Goal: Task Accomplishment & Management: Use online tool/utility

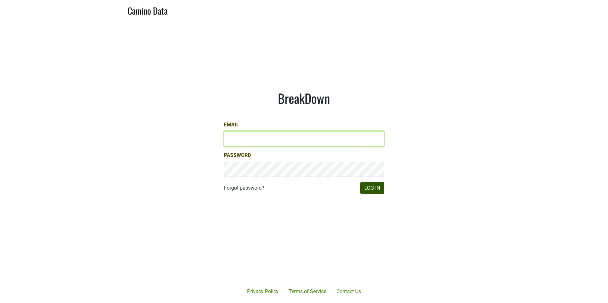
type input "gs@natterjack.com"
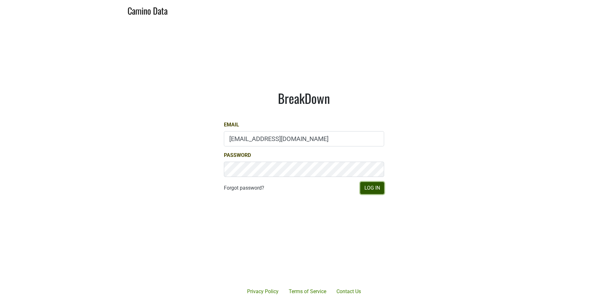
click at [369, 188] on button "Log In" at bounding box center [372, 188] width 24 height 12
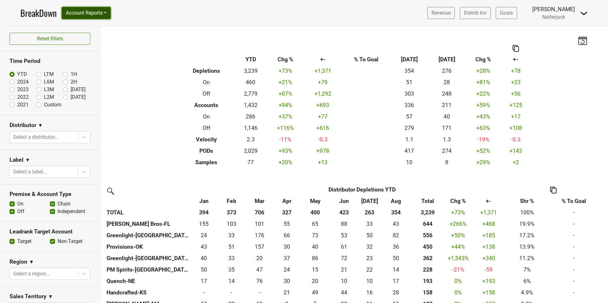
click at [93, 12] on button "Account Reports" at bounding box center [86, 13] width 49 height 12
click at [84, 30] on link "SuperRanker" at bounding box center [90, 28] width 56 height 10
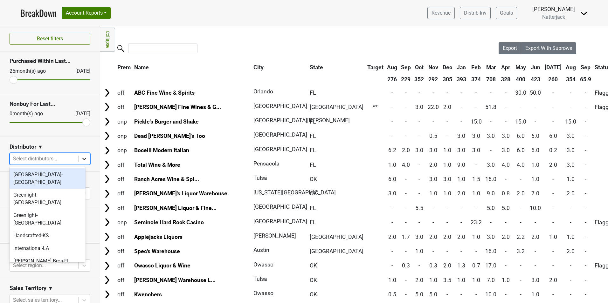
click at [81, 160] on icon at bounding box center [84, 159] width 6 height 6
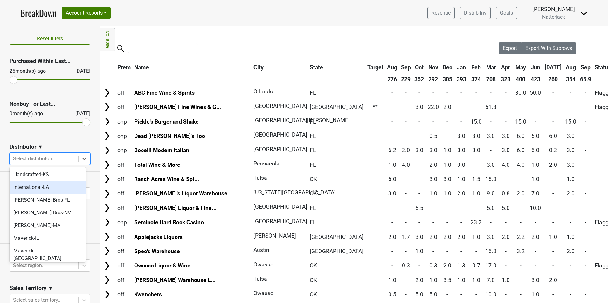
scroll to position [64, 0]
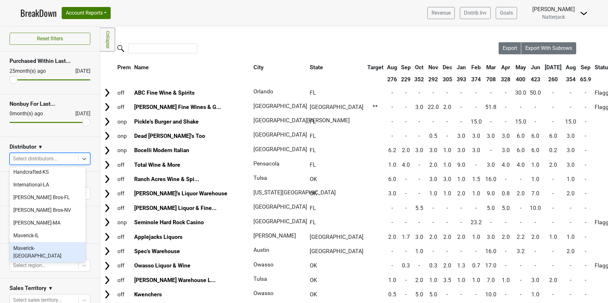
click at [52, 242] on div "Maverick-[GEOGRAPHIC_DATA]" at bounding box center [48, 252] width 76 height 20
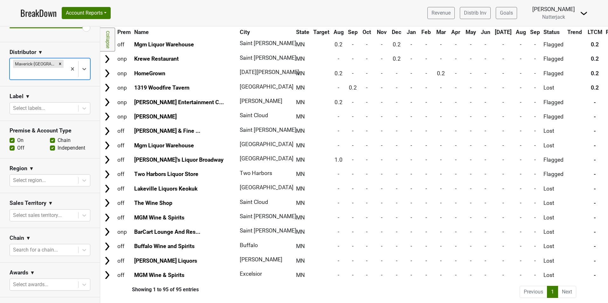
scroll to position [95, 0]
click at [54, 245] on div at bounding box center [44, 249] width 62 height 9
type input "MGM"
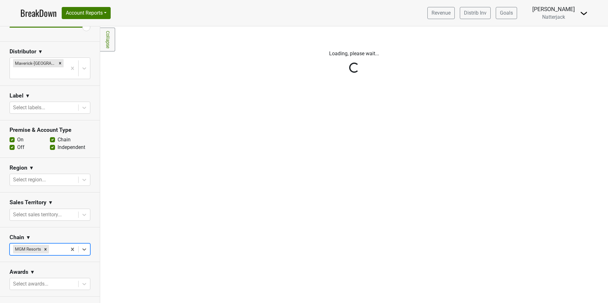
scroll to position [0, 0]
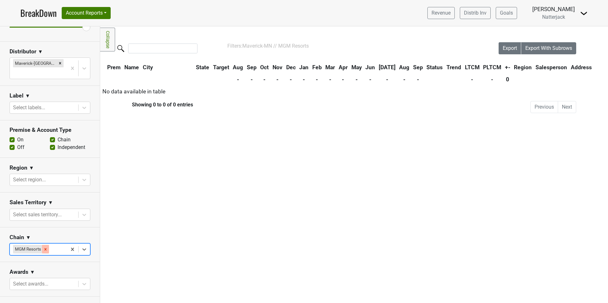
click at [48, 247] on icon "Remove MGM Resorts" at bounding box center [45, 249] width 4 height 4
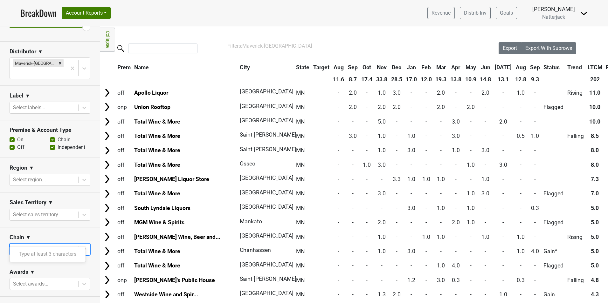
click at [48, 245] on div at bounding box center [44, 249] width 62 height 9
type input "MGM"
click at [44, 267] on div "MGM Wine & Spirits" at bounding box center [48, 267] width 76 height 13
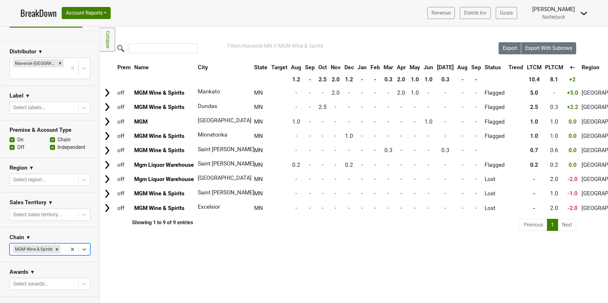
click at [50, 14] on link "BreakDown" at bounding box center [38, 12] width 36 height 13
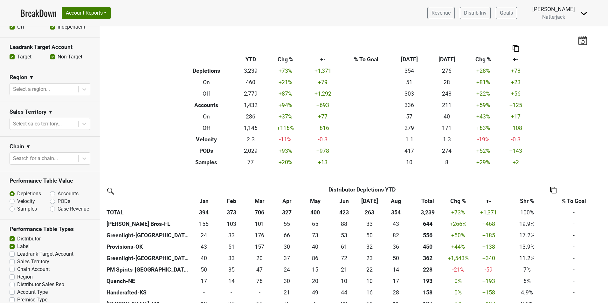
scroll to position [191, 0]
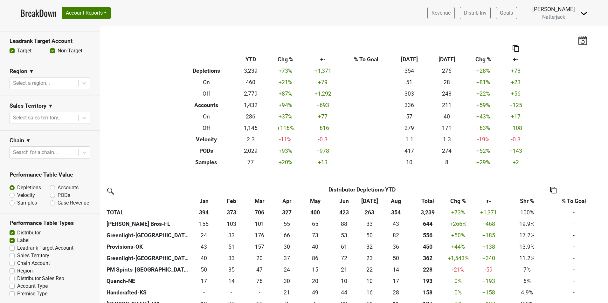
click at [58, 195] on label "PODs" at bounding box center [64, 196] width 13 height 8
click at [51, 195] on input "PODs" at bounding box center [69, 195] width 38 height 6
radio input "true"
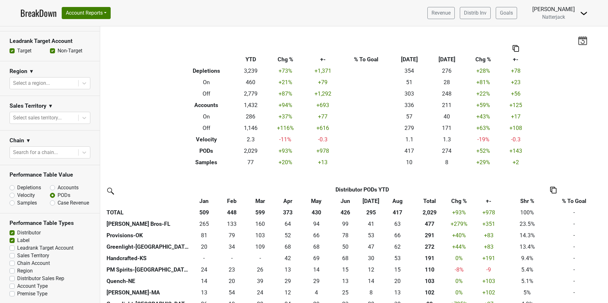
click at [17, 237] on label "Distributor" at bounding box center [29, 233] width 24 height 8
click at [14, 235] on input "Distributor" at bounding box center [12, 232] width 5 height 6
checkbox input "false"
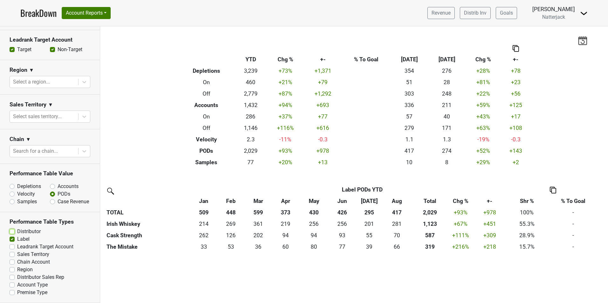
scroll to position [198, 0]
click at [17, 293] on label "Premise Type" at bounding box center [32, 293] width 30 height 8
click at [11, 293] on input "Premise Type" at bounding box center [12, 292] width 5 height 6
checkbox input "true"
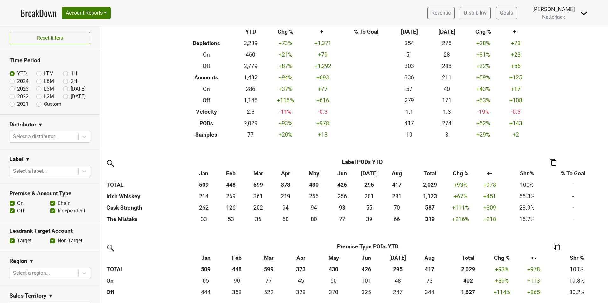
scroll to position [0, 0]
click at [101, 13] on button "Account Reports" at bounding box center [86, 13] width 49 height 12
click at [86, 27] on link "SuperRanker" at bounding box center [90, 28] width 56 height 10
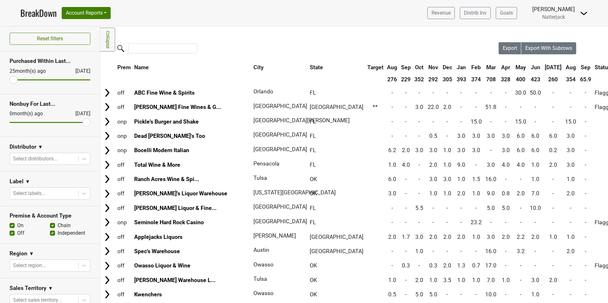
click at [50, 15] on link "BreakDown" at bounding box center [38, 12] width 36 height 13
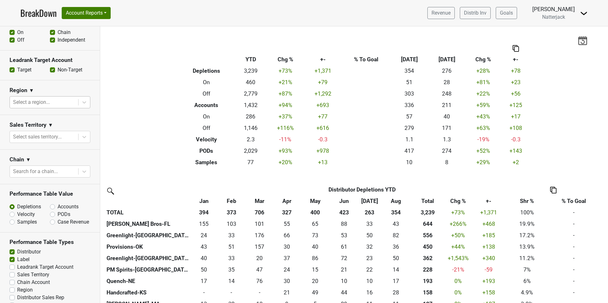
scroll to position [198, 0]
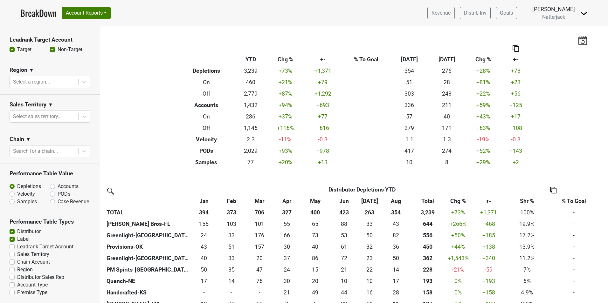
click at [58, 183] on label "Accounts" at bounding box center [68, 187] width 21 height 8
click at [50, 183] on input "Accounts" at bounding box center [69, 186] width 38 height 6
radio input "true"
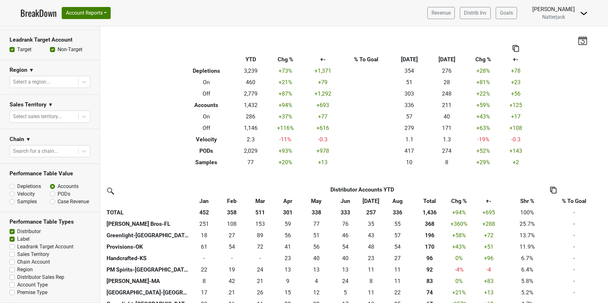
click at [58, 198] on label "Case Revenue" at bounding box center [73, 202] width 31 height 8
click at [50, 198] on input "Case Revenue" at bounding box center [69, 201] width 38 height 6
radio input "true"
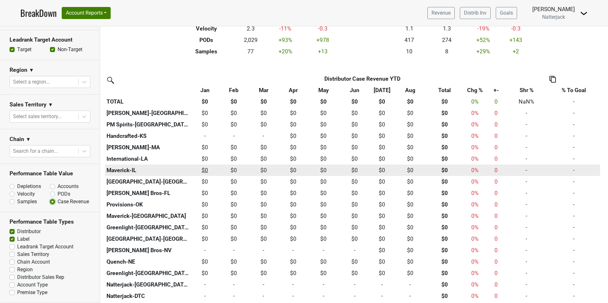
scroll to position [95, 0]
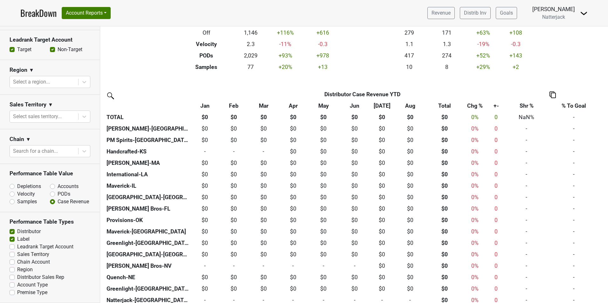
click at [17, 232] on label "Distributor" at bounding box center [29, 232] width 24 height 8
click at [14, 232] on input "Distributor" at bounding box center [12, 231] width 5 height 6
checkbox input "false"
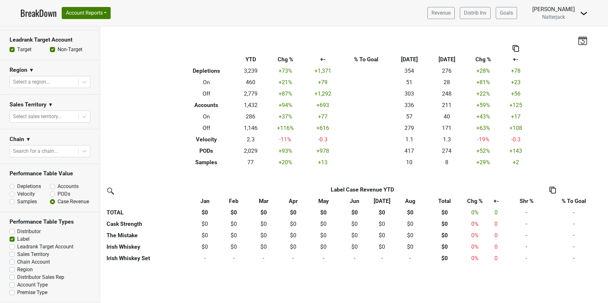
click at [58, 183] on label "Accounts" at bounding box center [68, 187] width 21 height 8
click at [51, 183] on input "Accounts" at bounding box center [69, 186] width 38 height 6
radio input "true"
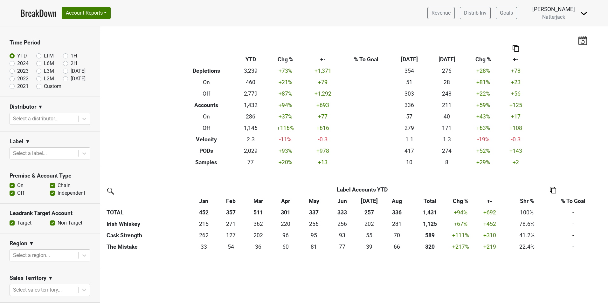
scroll to position [7, 0]
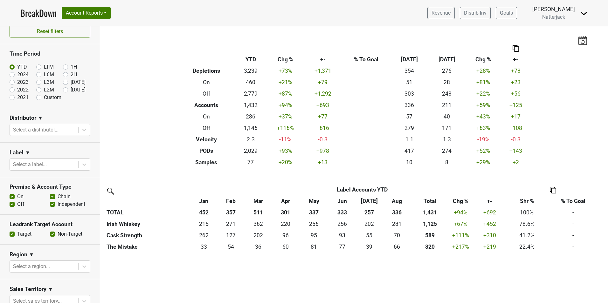
click at [44, 96] on label "Custom" at bounding box center [52, 98] width 17 height 8
click at [38, 96] on input "Custom" at bounding box center [48, 97] width 25 height 6
radio input "true"
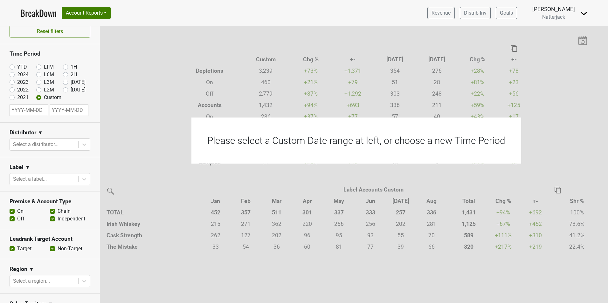
select select "8"
select select "2025"
click at [34, 111] on input "text" at bounding box center [29, 110] width 38 height 11
click at [16, 125] on span "Previous Month" at bounding box center [16, 124] width 0 height 7
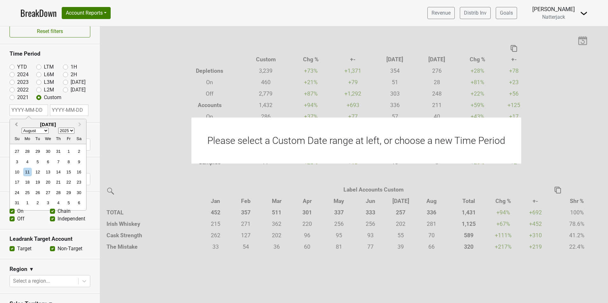
click at [16, 125] on span "Previous Month" at bounding box center [16, 124] width 0 height 7
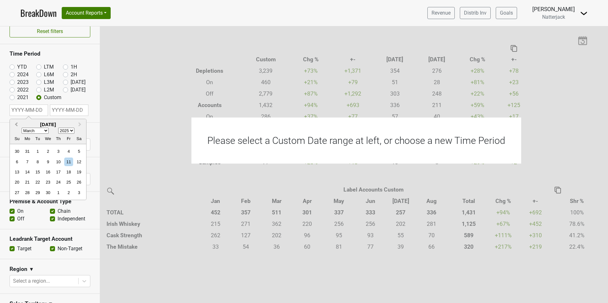
click at [16, 125] on span "Previous Month" at bounding box center [16, 124] width 0 height 7
select select "11"
select select "2024"
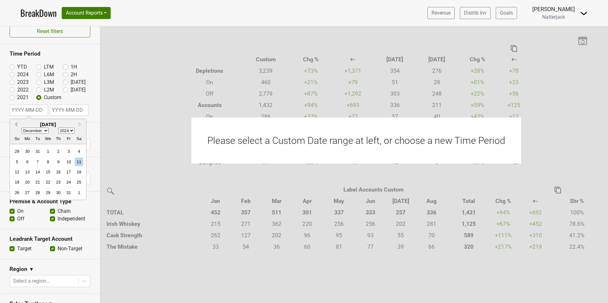
click at [16, 125] on span "Previous Month" at bounding box center [16, 124] width 0 height 7
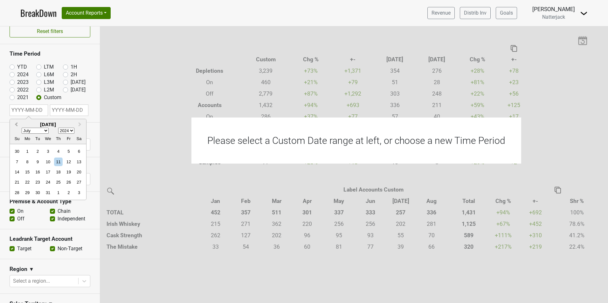
click at [16, 125] on span "Previous Month" at bounding box center [16, 124] width 0 height 7
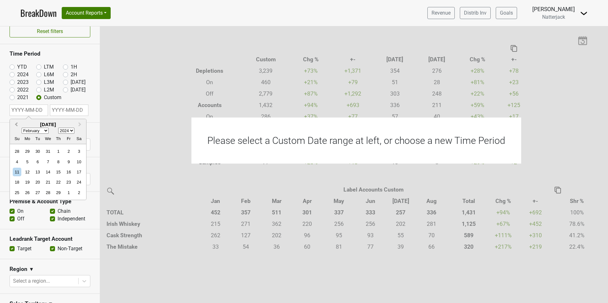
click at [16, 125] on span "Previous Month" at bounding box center [16, 124] width 0 height 7
select select "0"
click at [27, 151] on div "1" at bounding box center [27, 151] width 9 height 9
type input "[DATE]"
click at [64, 110] on input "text" at bounding box center [69, 110] width 38 height 11
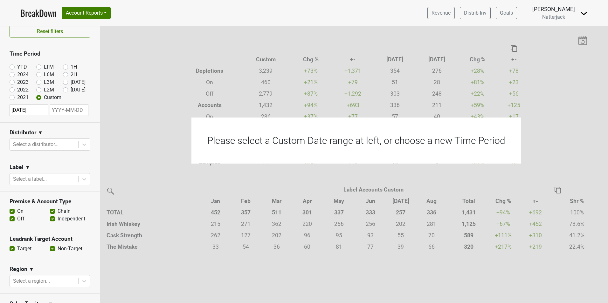
select select "8"
select select "2025"
click at [15, 124] on span "Previous Month" at bounding box center [15, 124] width 0 height 7
select select "7"
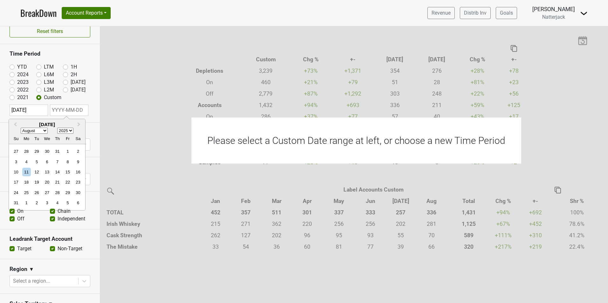
click at [71, 130] on select "2024 2025 2026 2027 2028 2029 2030 2031 2032 2033 2034 2035 2036 2037 2038 2039…" at bounding box center [65, 131] width 16 height 6
select select "2024"
click at [57, 128] on select "2024 2025 2026 2027 2028 2029 2030 2031 2032 2033 2034 2035 2036 2037 2038 2039…" at bounding box center [65, 131] width 16 height 6
click at [75, 193] on div "31" at bounding box center [78, 192] width 9 height 9
type input "[DATE]"
